Goal: Task Accomplishment & Management: Manage account settings

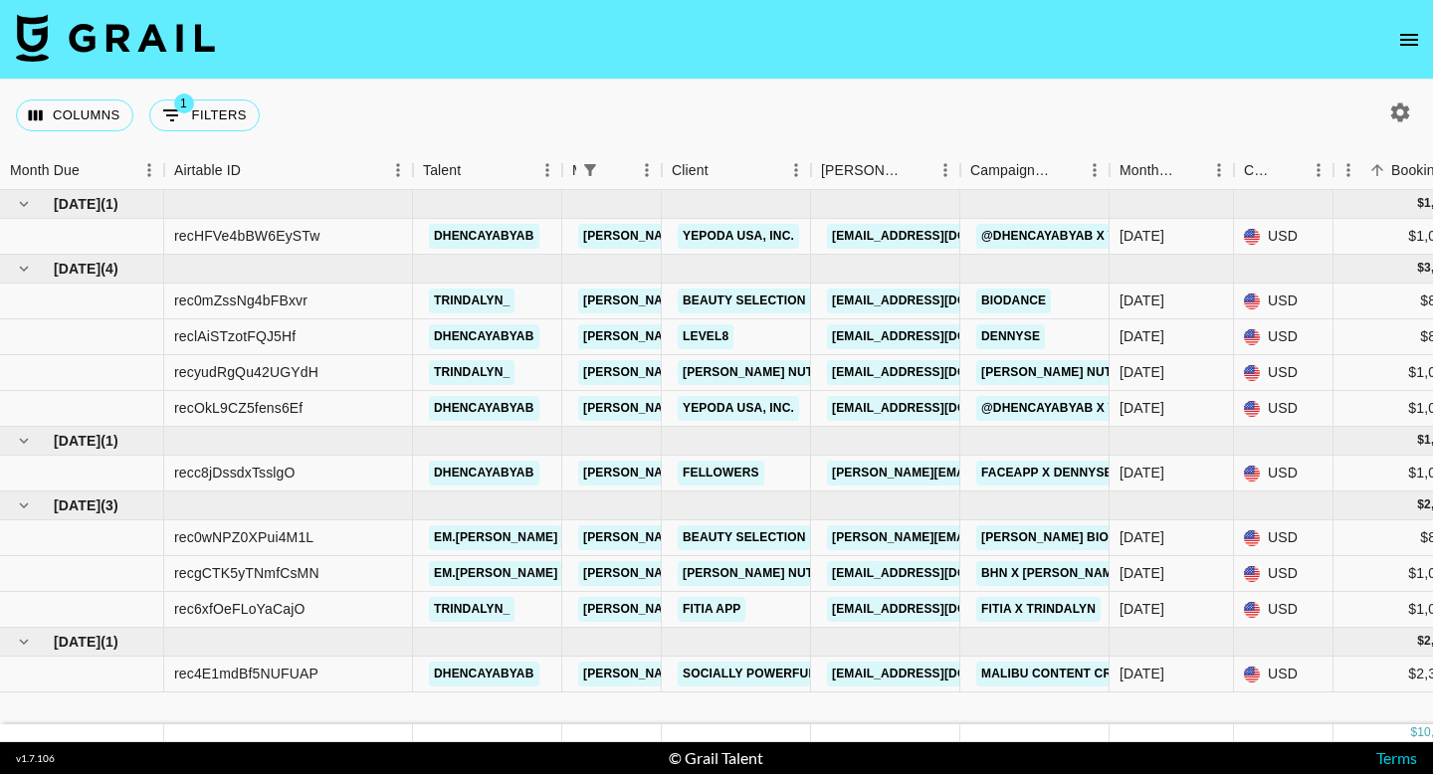
click at [1399, 44] on icon "open drawer" at bounding box center [1409, 40] width 24 height 24
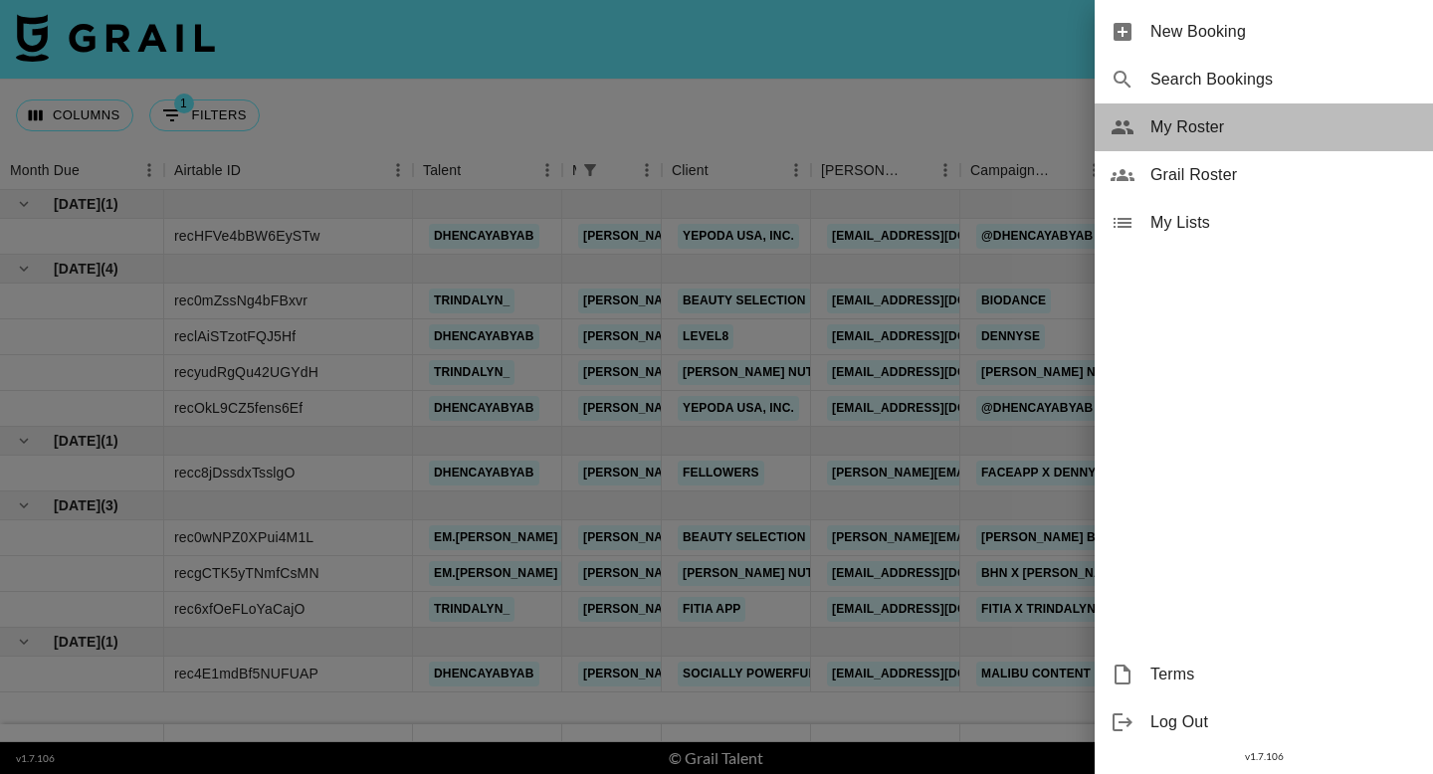
click at [1199, 133] on span "My Roster" at bounding box center [1283, 127] width 267 height 24
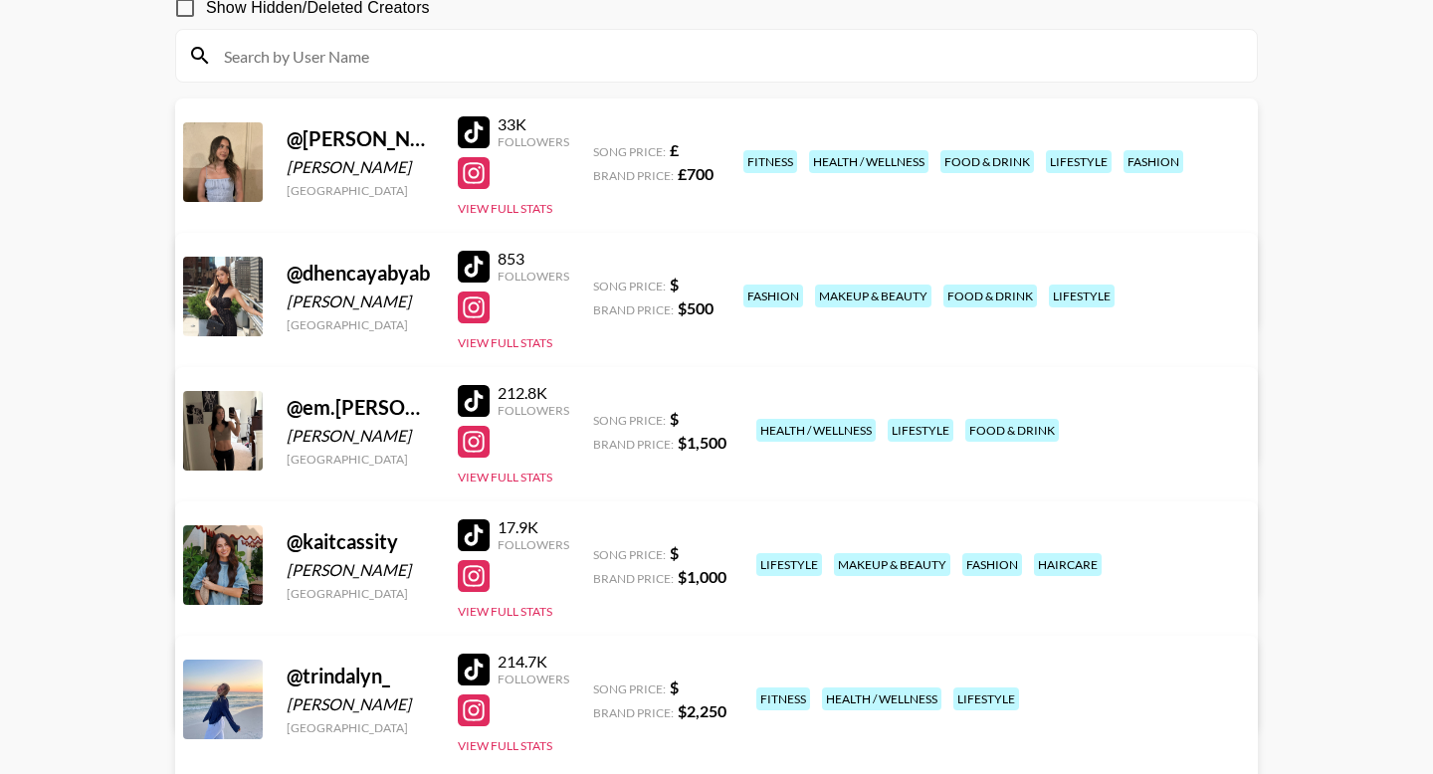
scroll to position [205, 0]
click at [723, 417] on link "View/Edit Details" at bounding box center [467, 427] width 512 height 20
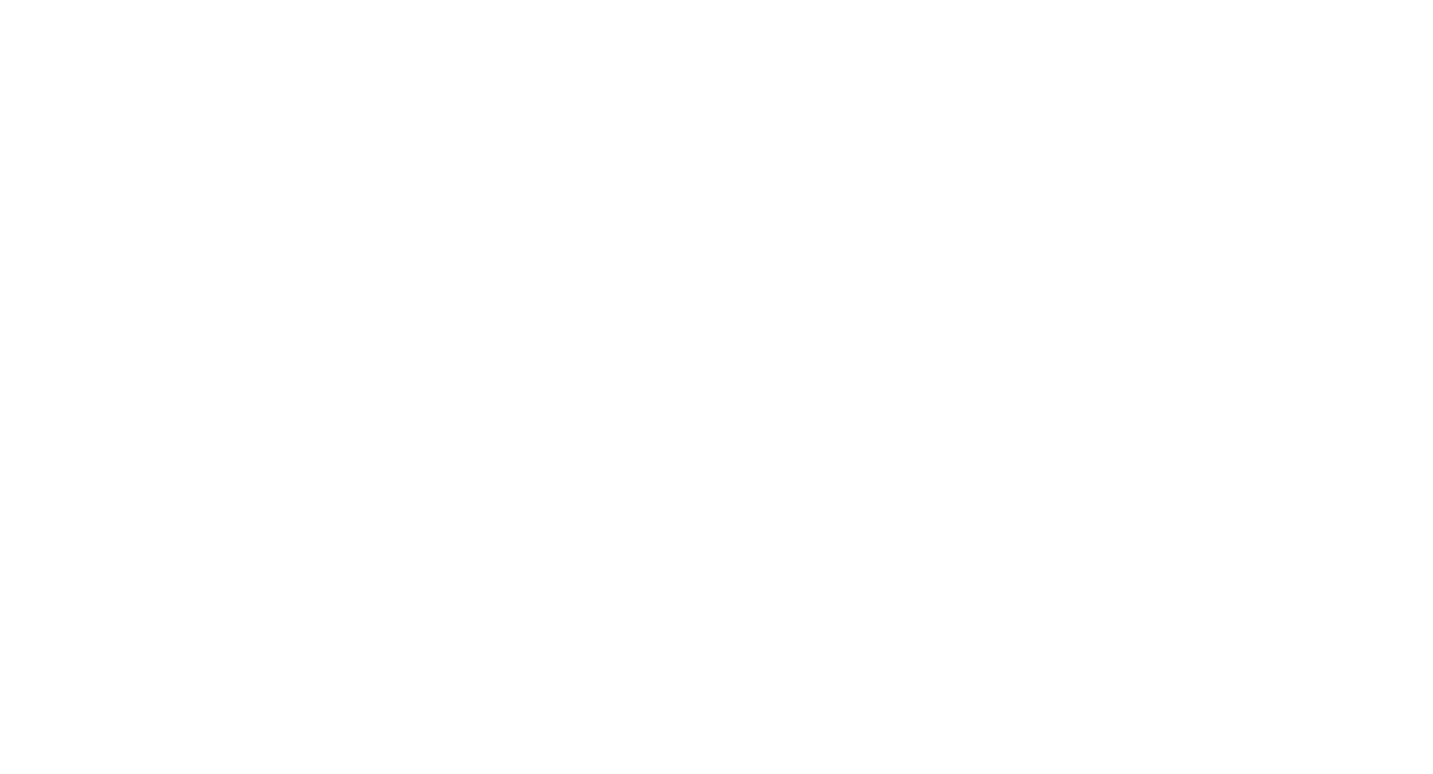
select select "USD"
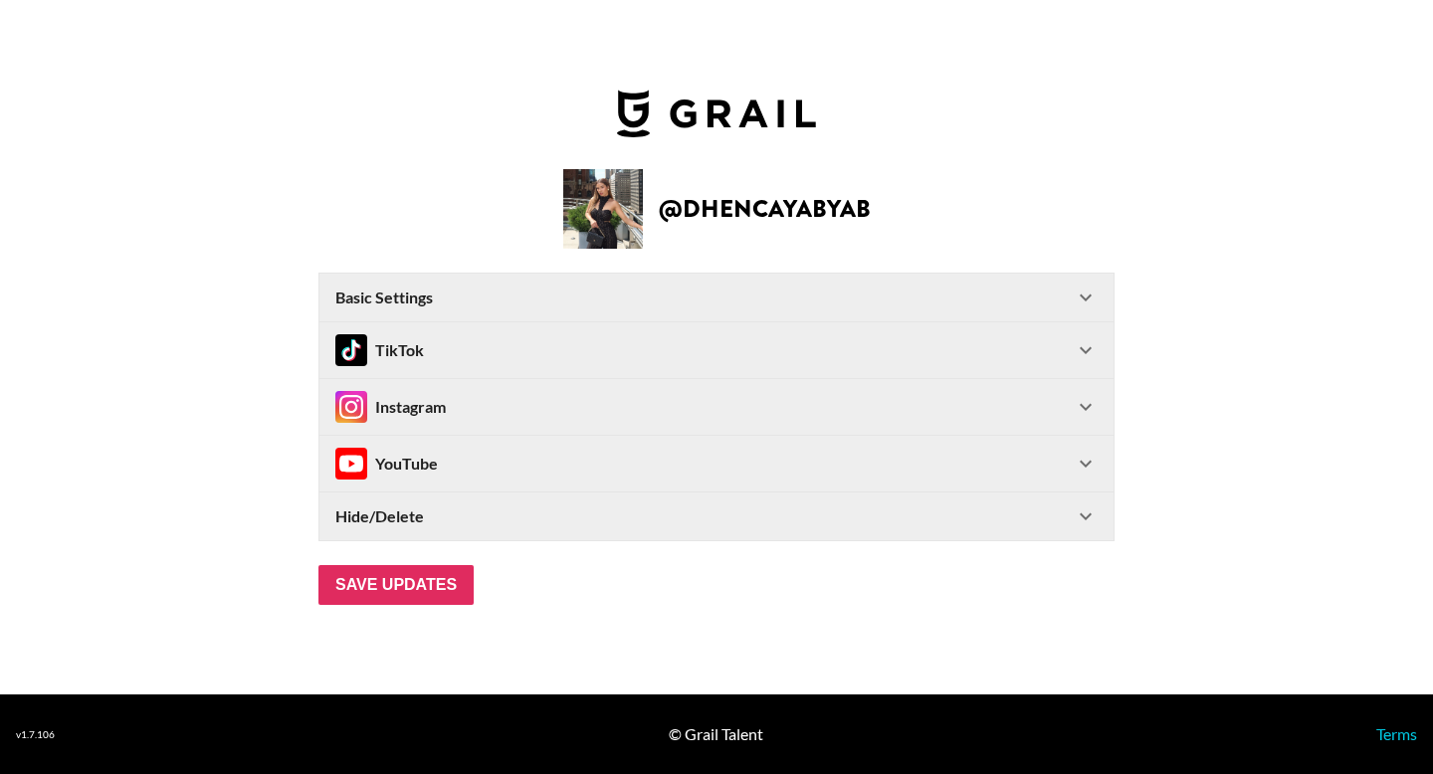
click at [560, 294] on div "Basic Settings" at bounding box center [704, 298] width 738 height 20
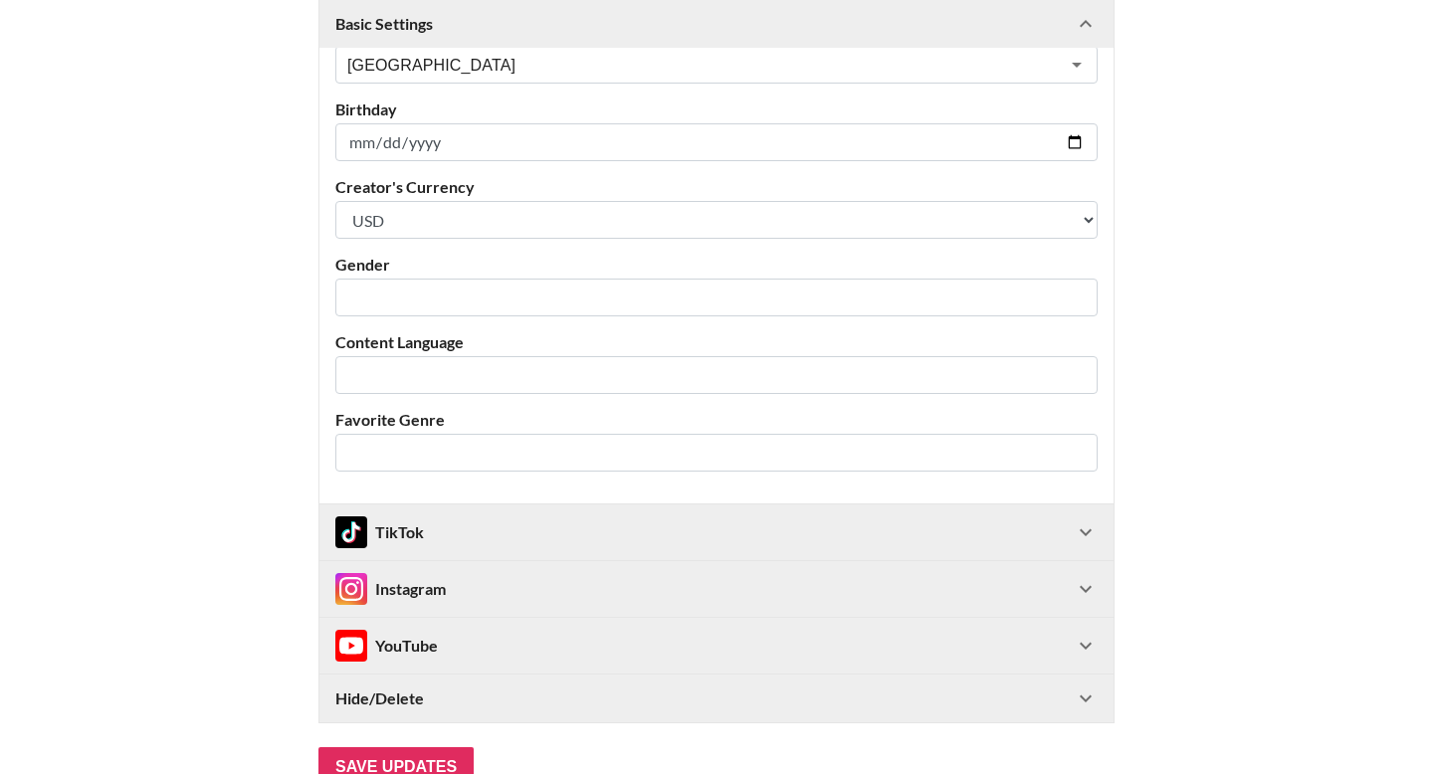
scroll to position [437, 0]
